Goal: Check status: Check status

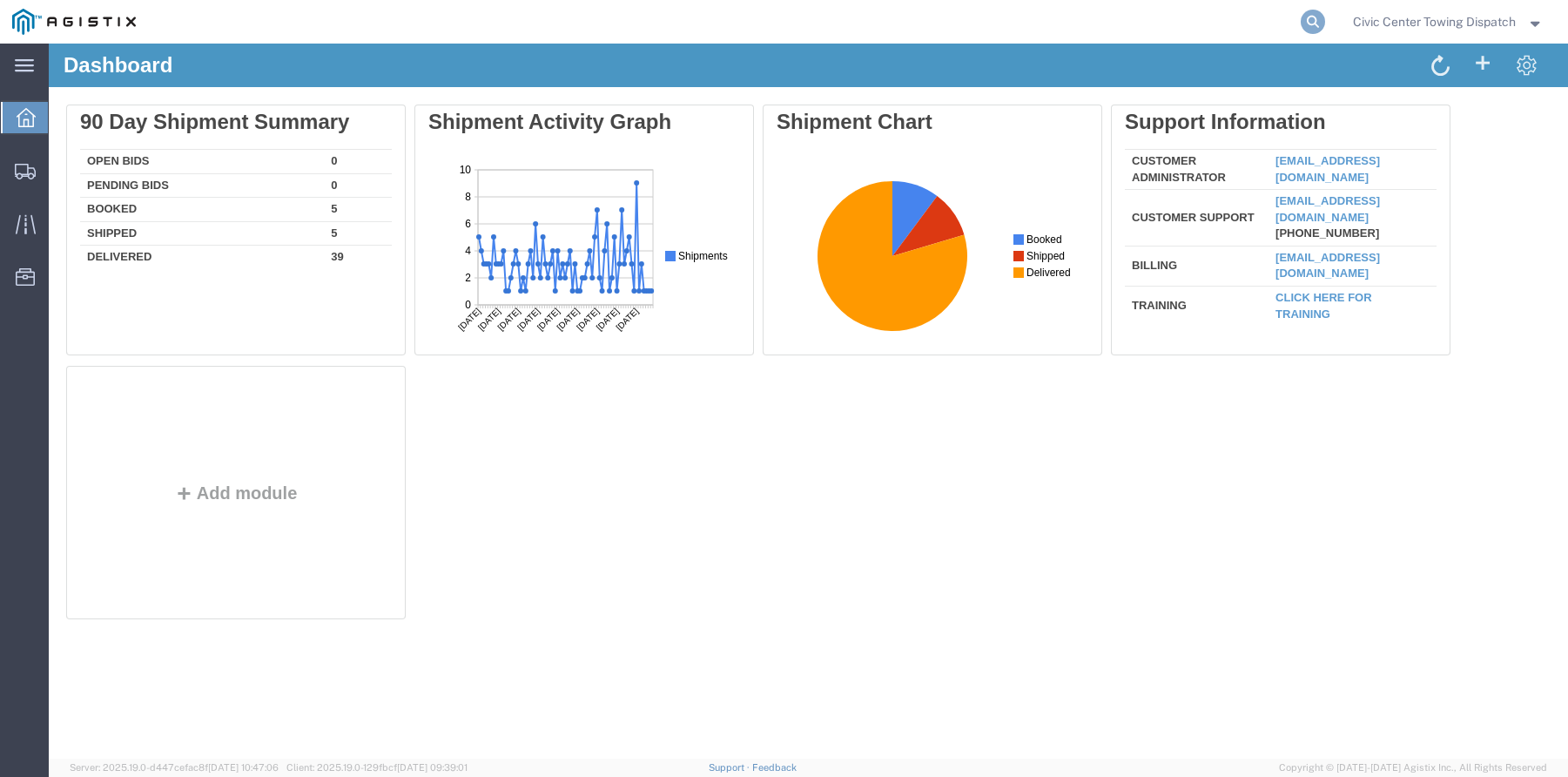
click at [1314, 24] on icon at bounding box center [1313, 22] width 25 height 25
click at [1018, 23] on input "search" at bounding box center [1036, 22] width 530 height 42
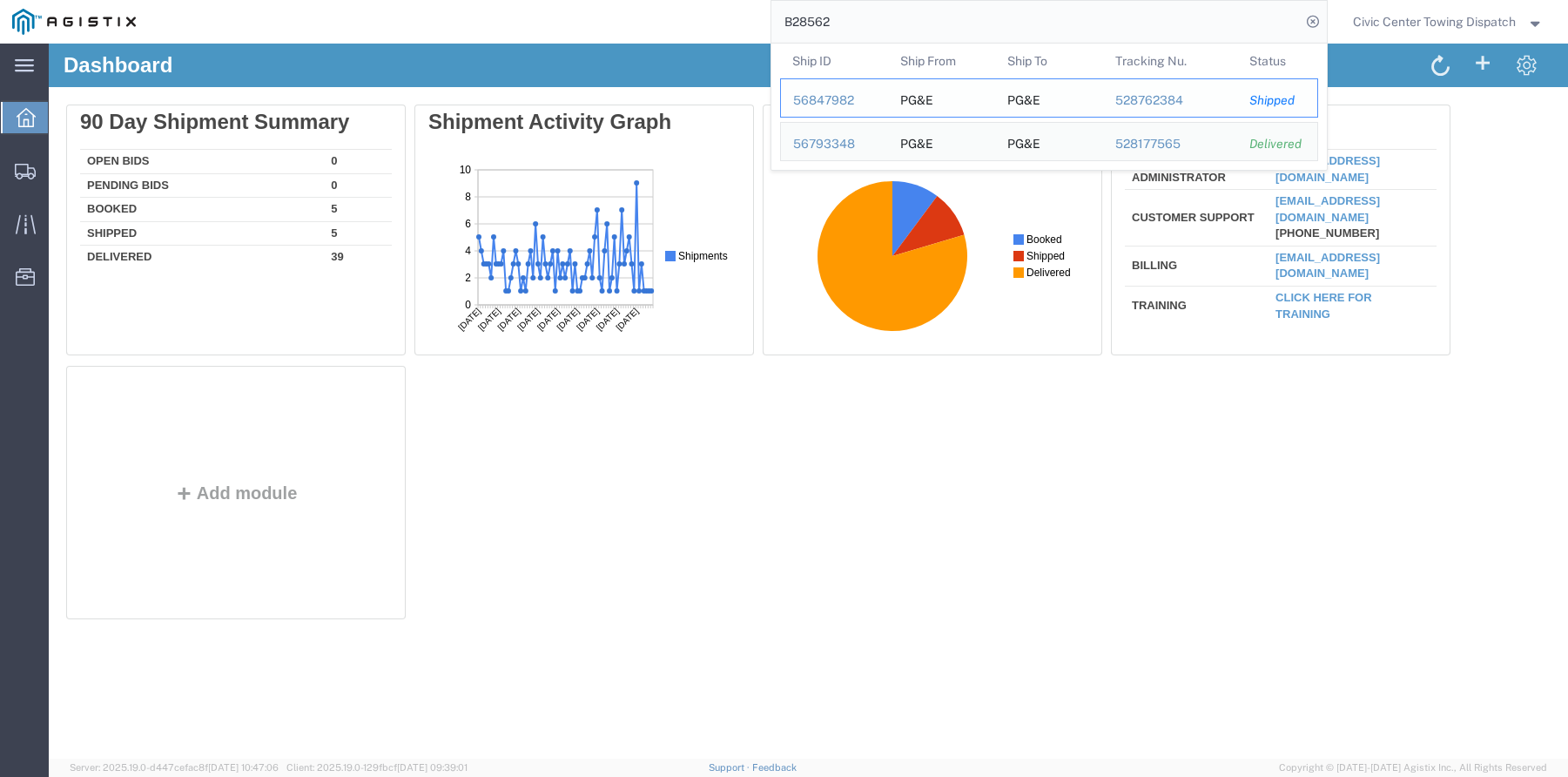
click at [816, 95] on div "56847982" at bounding box center [835, 100] width 83 height 18
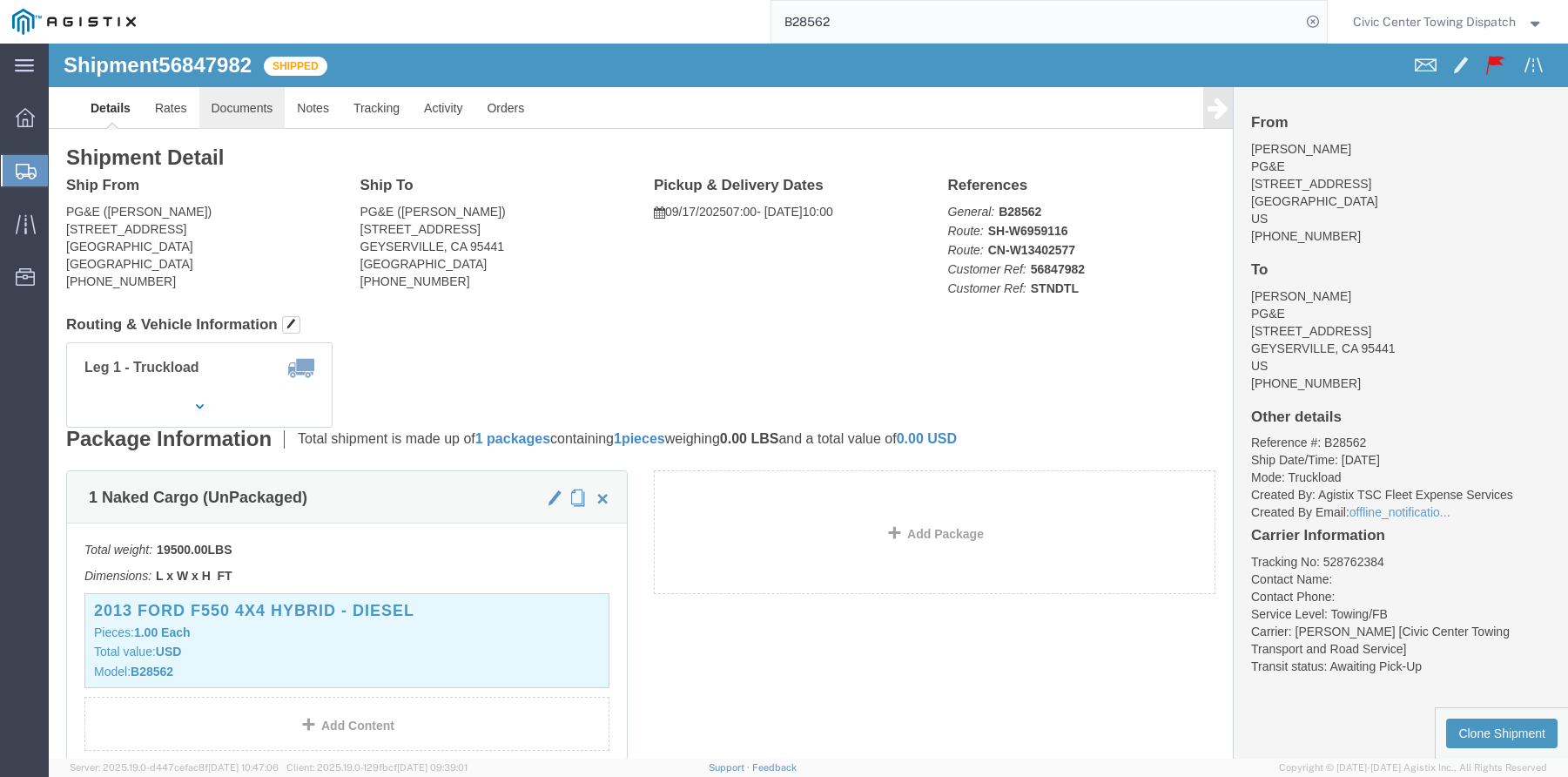
click link "Documents"
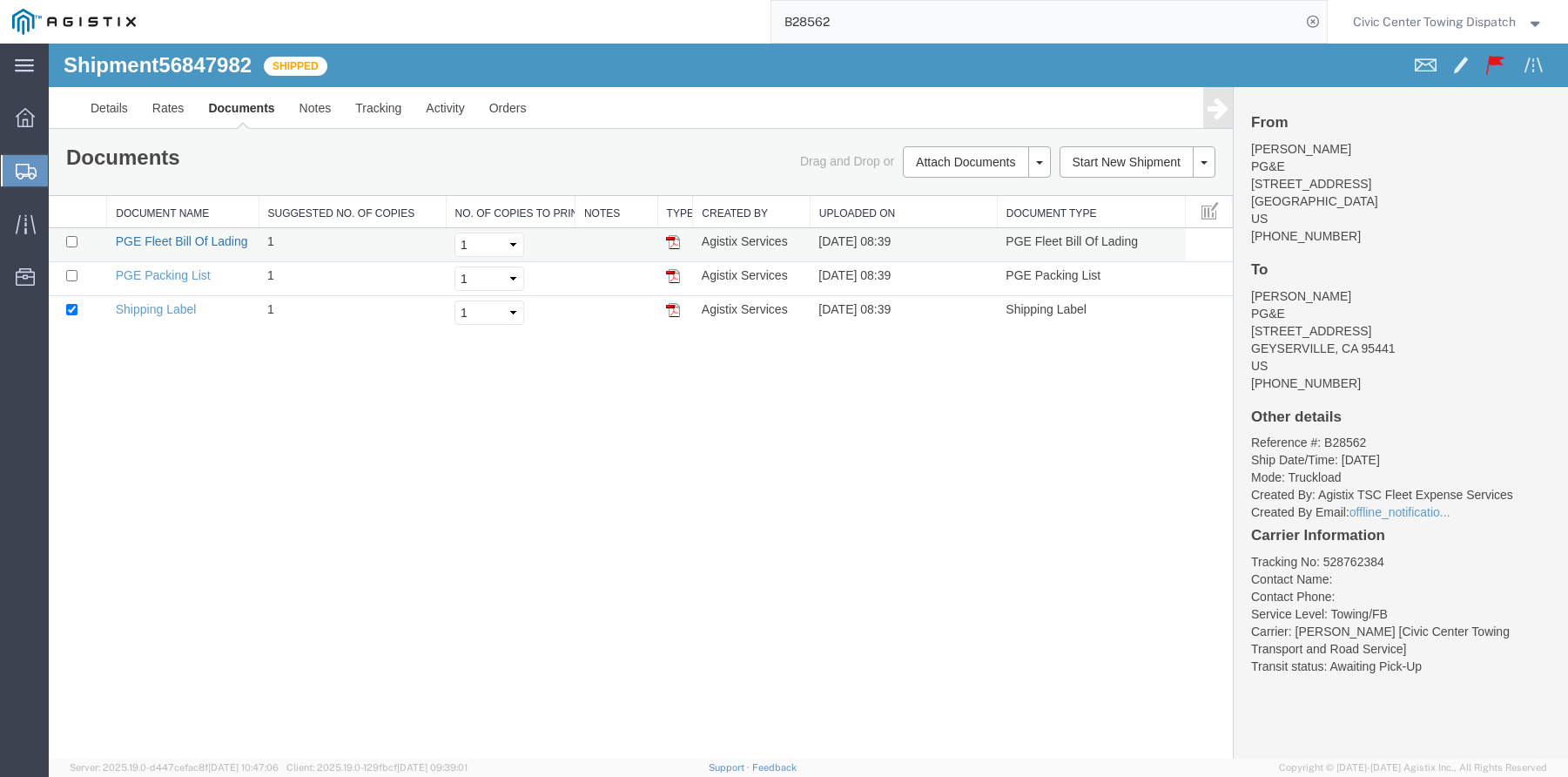
click at [193, 237] on link "PGE Fleet Bill Of Lading" at bounding box center [182, 241] width 132 height 14
drag, startPoint x: 877, startPoint y: 26, endPoint x: 889, endPoint y: 30, distance: 12.6
click at [877, 26] on input "B28562" at bounding box center [1036, 22] width 530 height 42
type input "B28558"
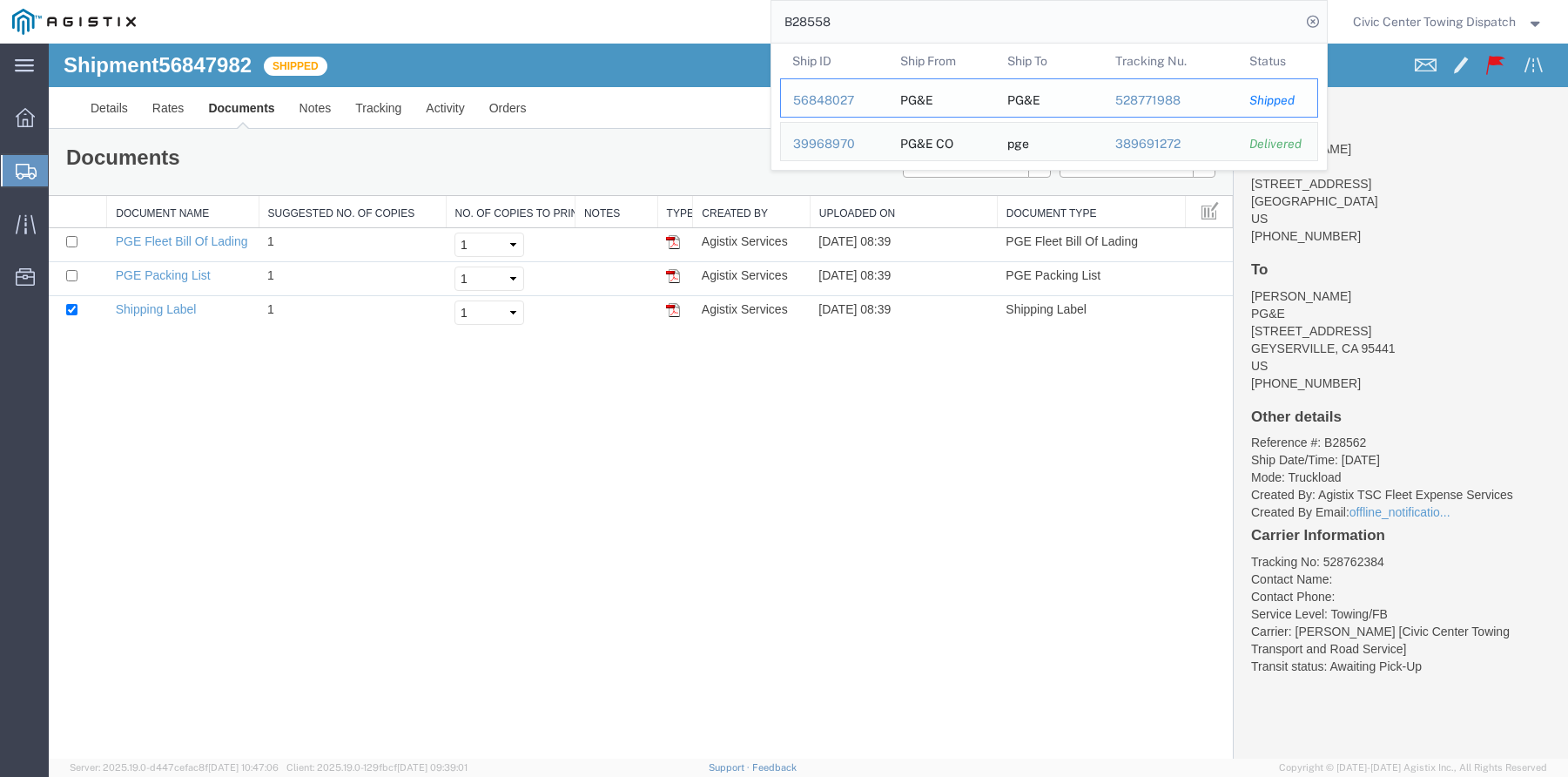
click at [816, 95] on div "56848027" at bounding box center [835, 100] width 83 height 18
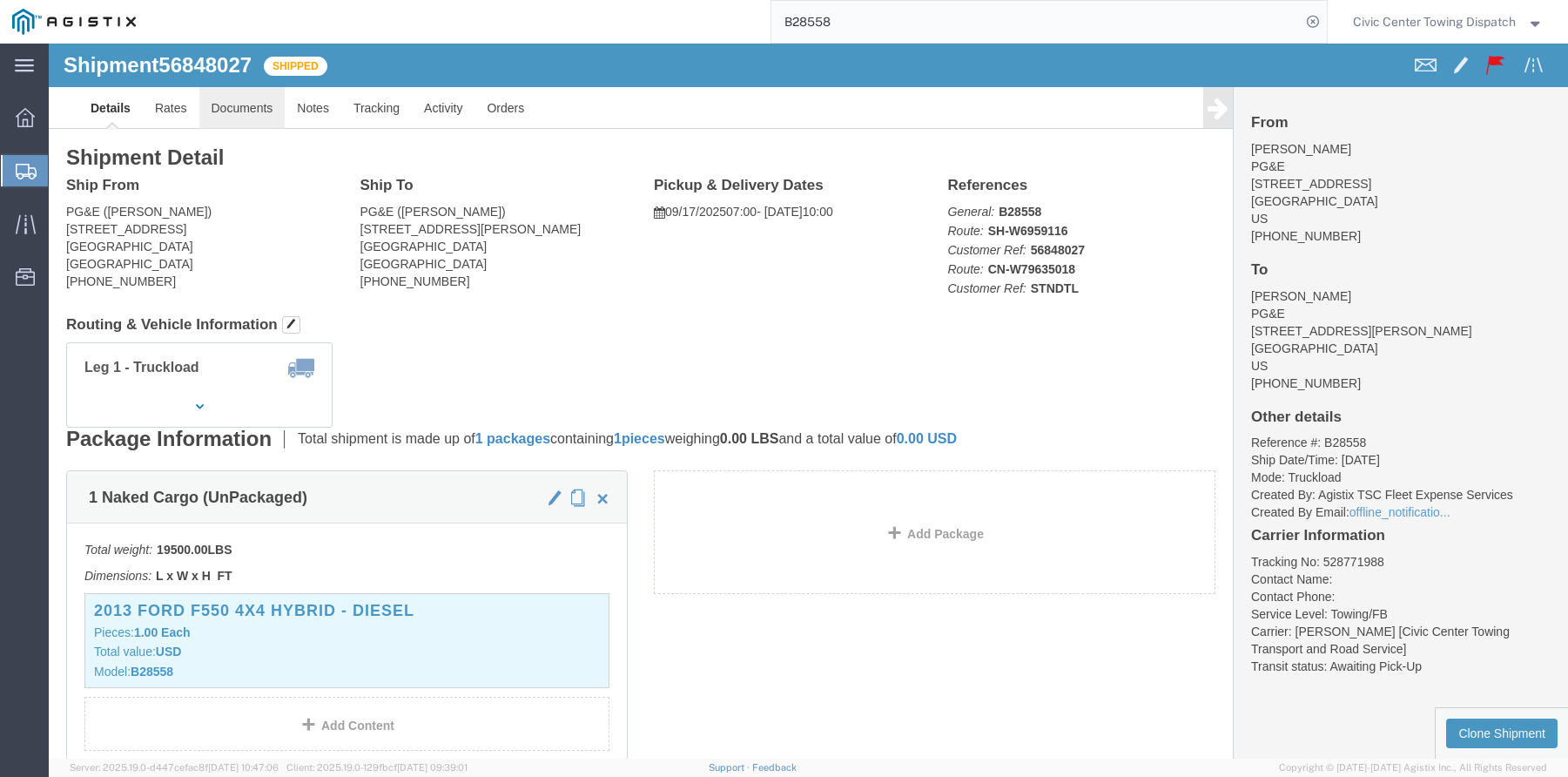
click link "Documents"
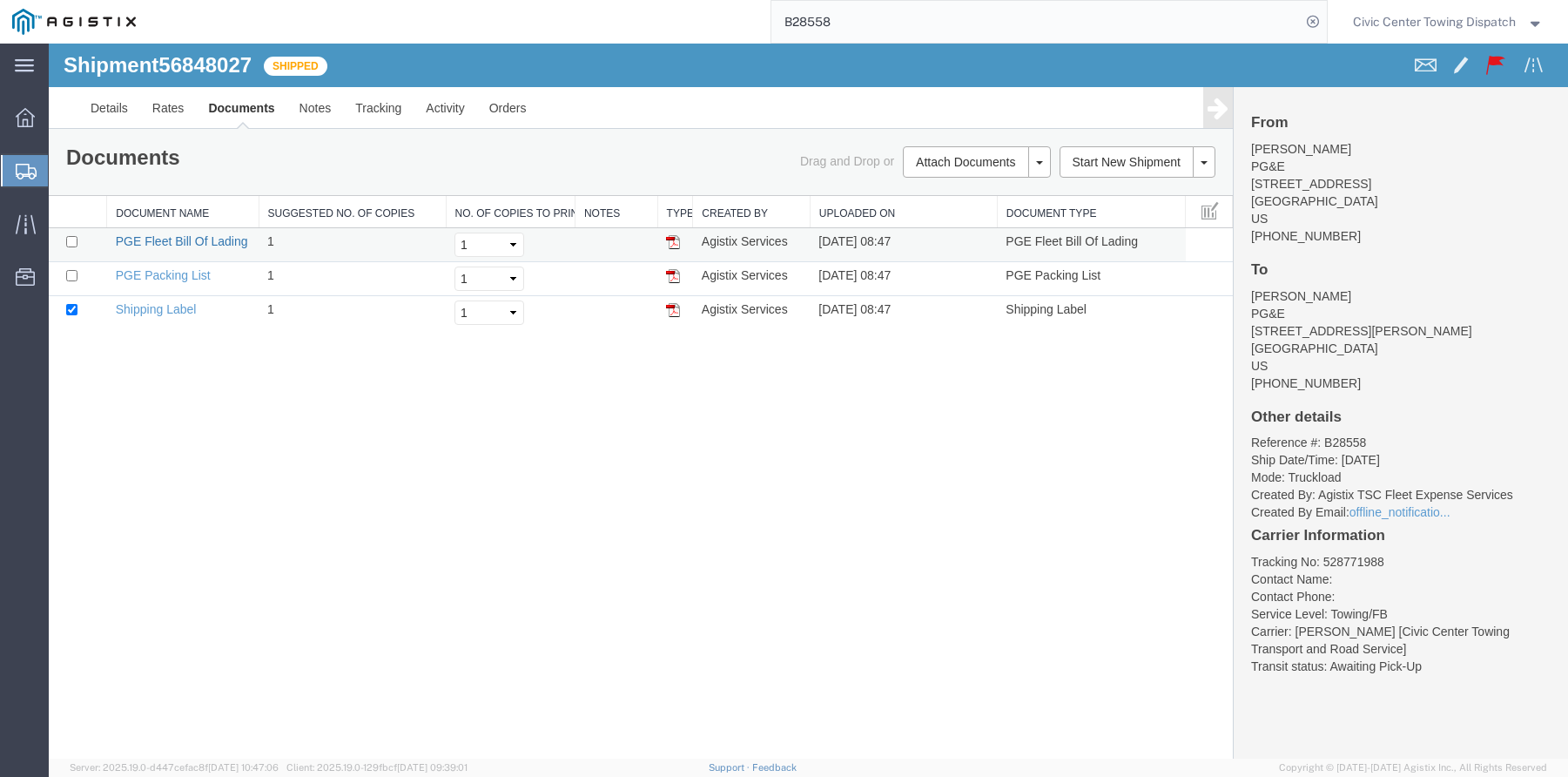
click at [191, 238] on link "PGE Fleet Bill Of Lading" at bounding box center [182, 241] width 132 height 14
